Goal: Navigation & Orientation: Find specific page/section

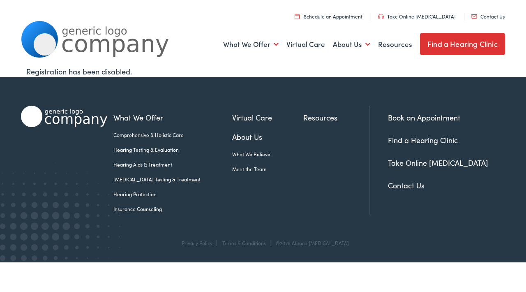
click at [448, 43] on link "Find a Hearing Clinic" at bounding box center [462, 44] width 85 height 22
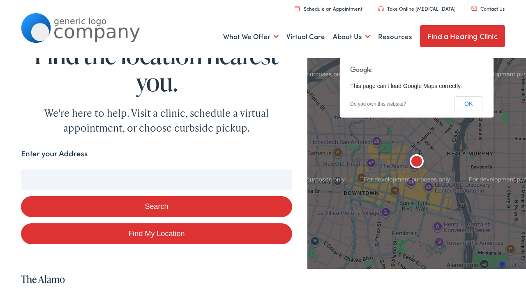
click at [148, 180] on input "Enter your Address" at bounding box center [156, 179] width 271 height 21
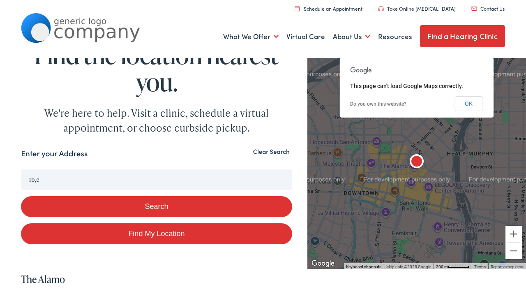
type input "ro,e"
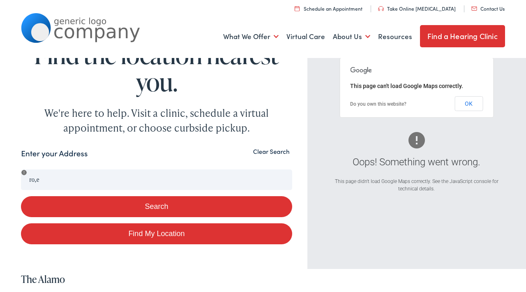
click at [273, 154] on button "Clear Search" at bounding box center [272, 152] width 42 height 8
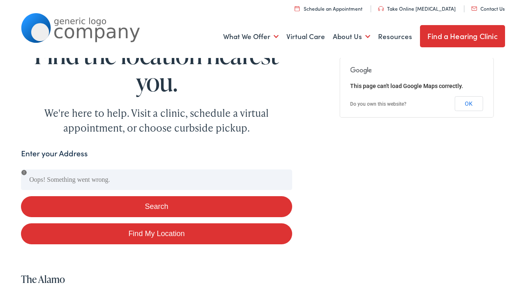
click at [160, 204] on button "Search" at bounding box center [156, 206] width 271 height 21
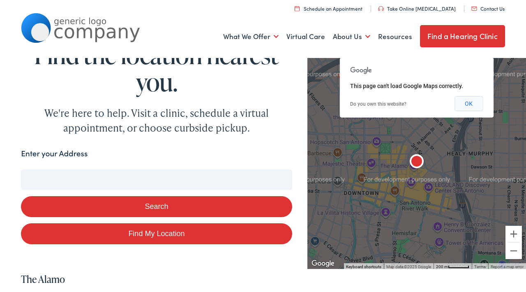
click at [470, 106] on button "OK" at bounding box center [469, 103] width 28 height 15
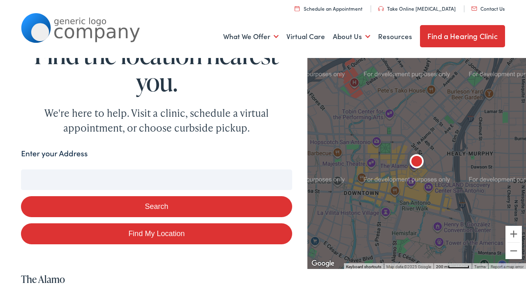
click at [134, 174] on input "Enter your Address" at bounding box center [156, 179] width 271 height 21
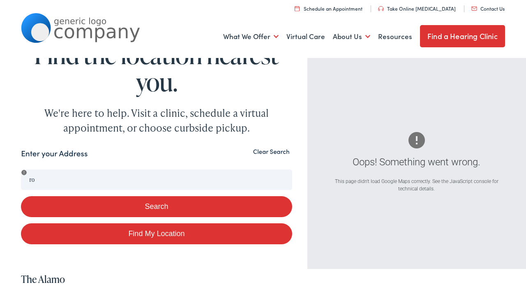
click at [137, 238] on link "Find My Location" at bounding box center [156, 233] width 271 height 21
type input "Rome, New York"
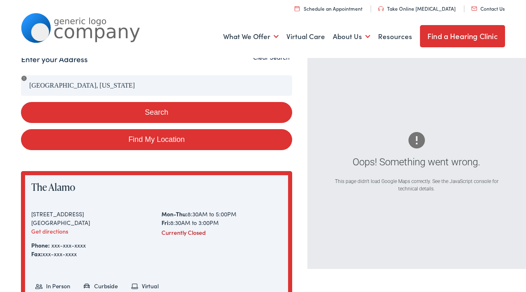
scroll to position [93, 0]
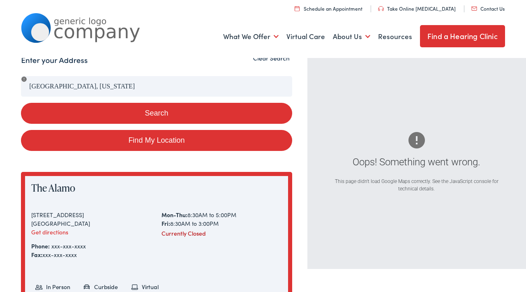
click at [108, 144] on link "Find My Location" at bounding box center [156, 140] width 271 height 21
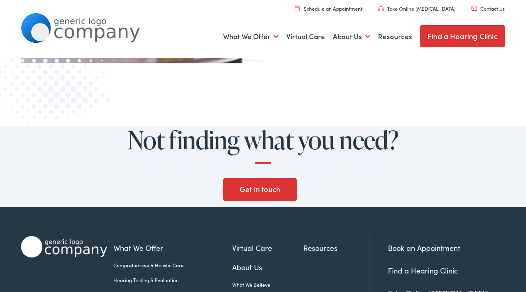
scroll to position [722, 0]
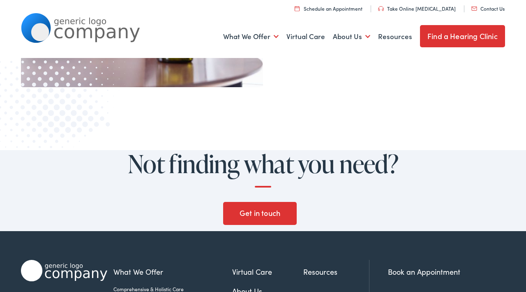
click at [449, 39] on link "Find a Hearing Clinic" at bounding box center [462, 36] width 85 height 22
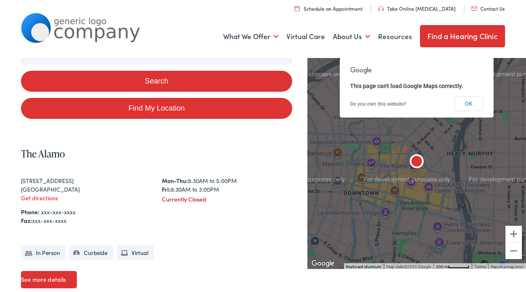
scroll to position [125, 0]
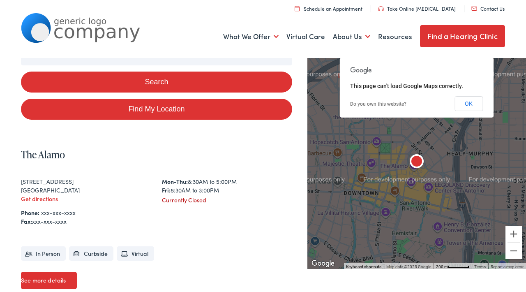
click at [164, 113] on link "Find My Location" at bounding box center [156, 109] width 271 height 21
type input "[GEOGRAPHIC_DATA], [US_STATE]"
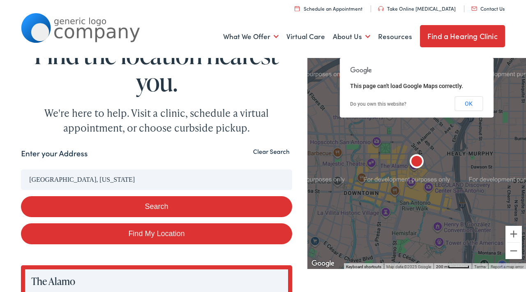
scroll to position [125, 0]
